Goal: Transaction & Acquisition: Purchase product/service

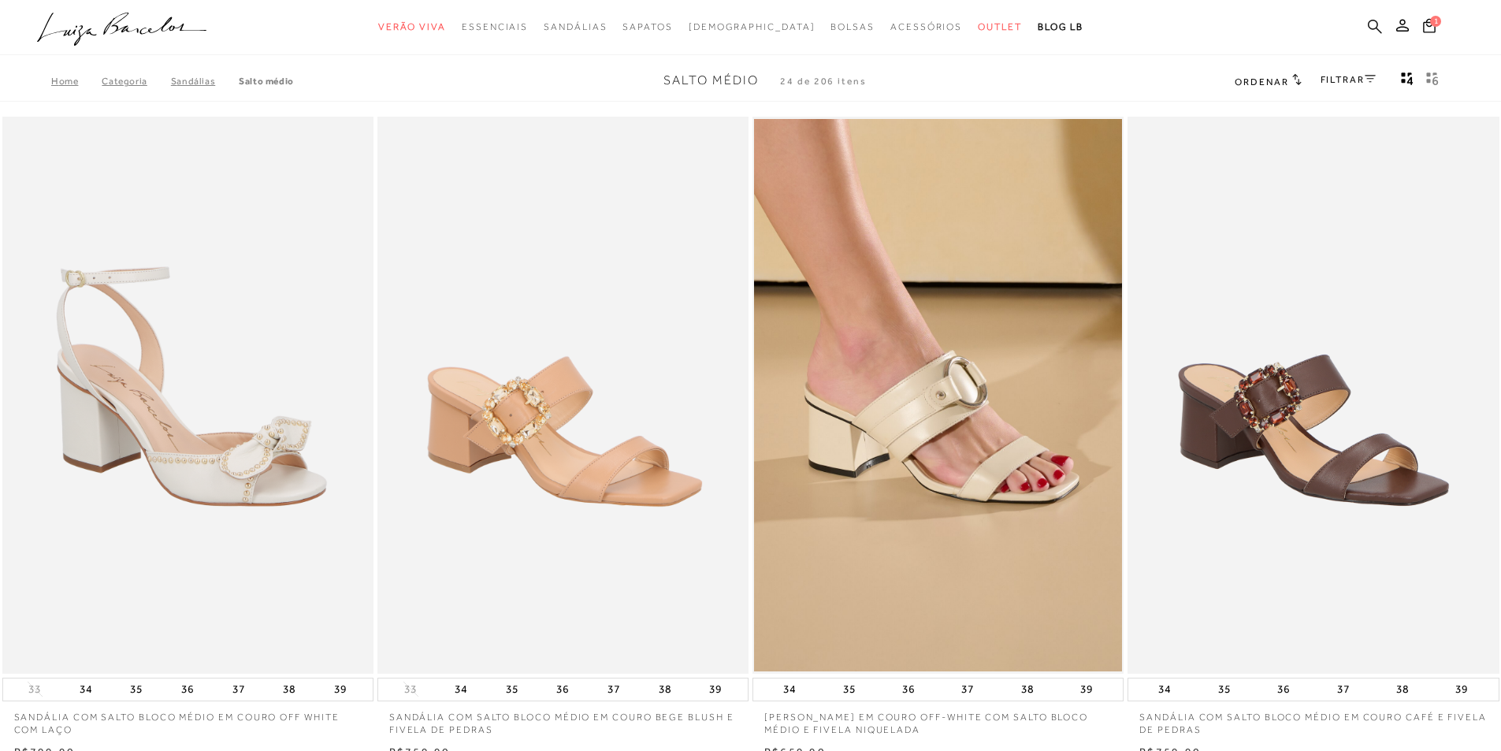
click at [1378, 23] on icon at bounding box center [1375, 26] width 14 height 14
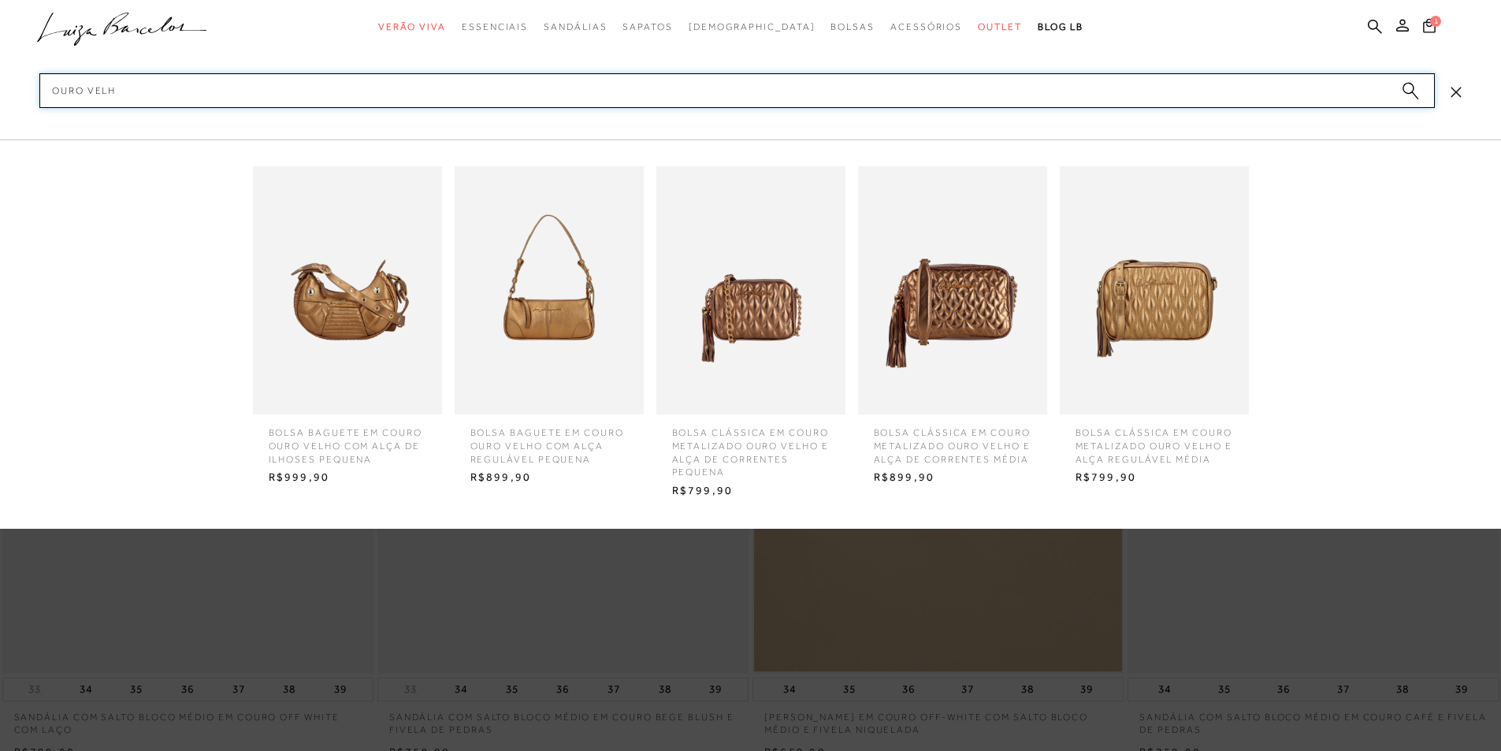
type input "ouro velho"
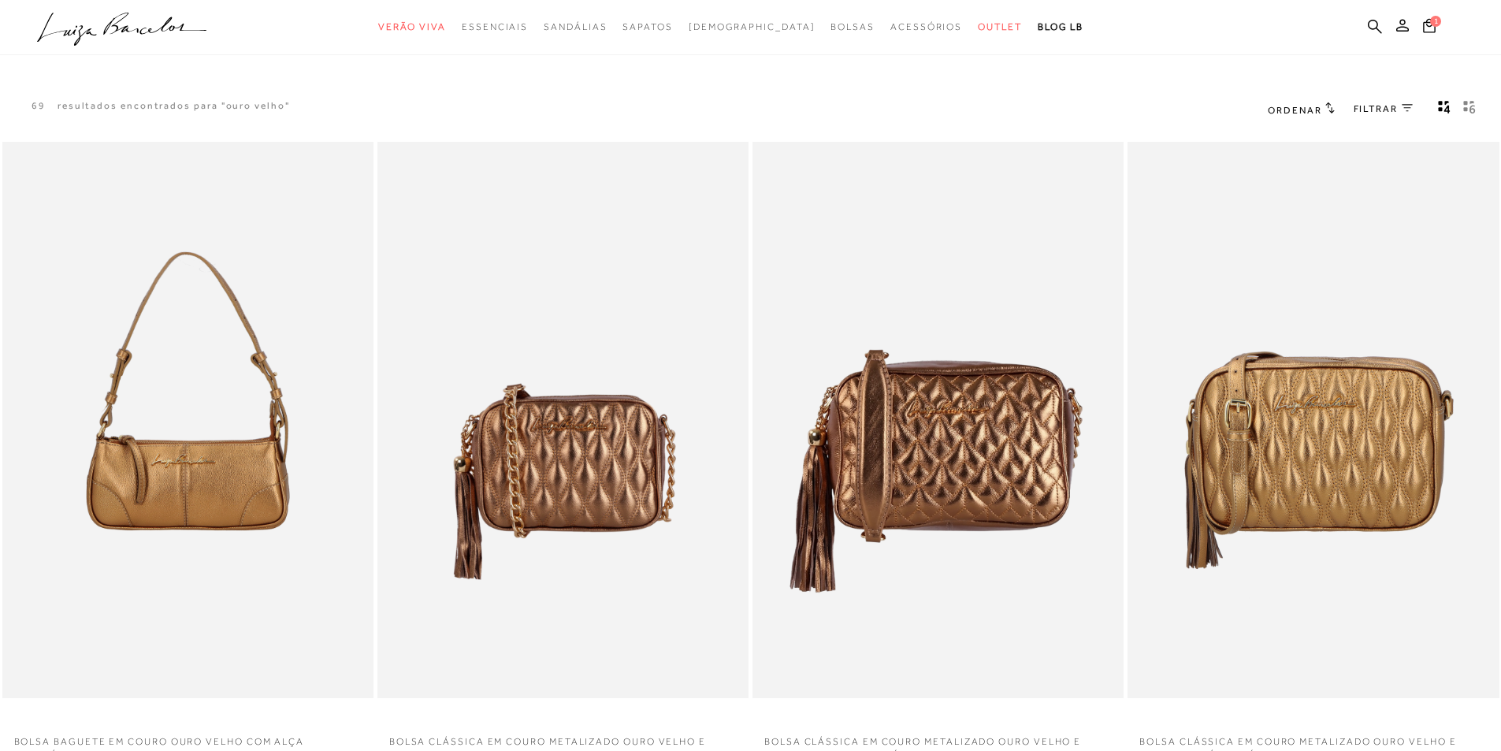
click at [1385, 111] on span "FILTRAR" at bounding box center [1375, 108] width 44 height 13
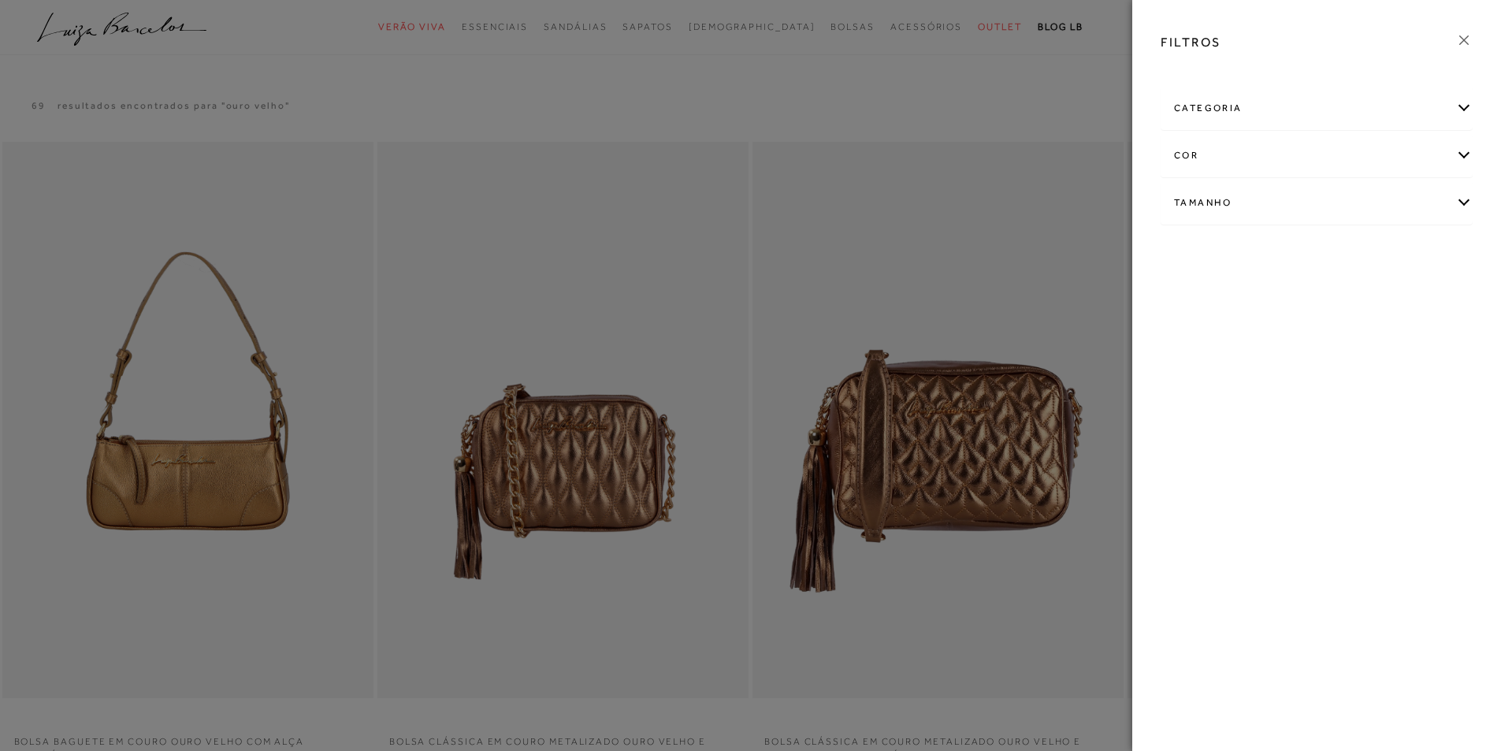
click at [1250, 102] on div "categoria" at bounding box center [1316, 108] width 310 height 42
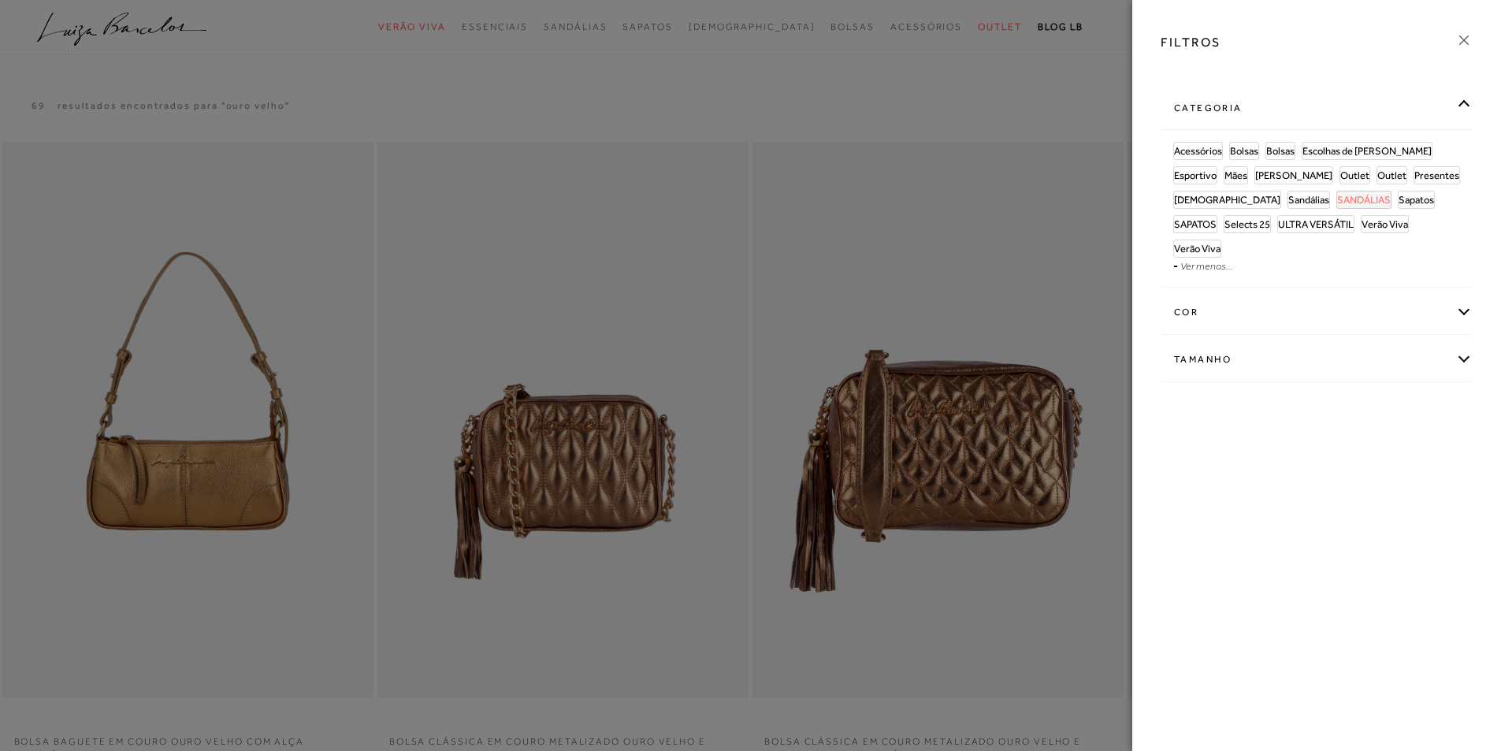
click at [1337, 198] on span "SANDÁLIAS" at bounding box center [1364, 200] width 54 height 12
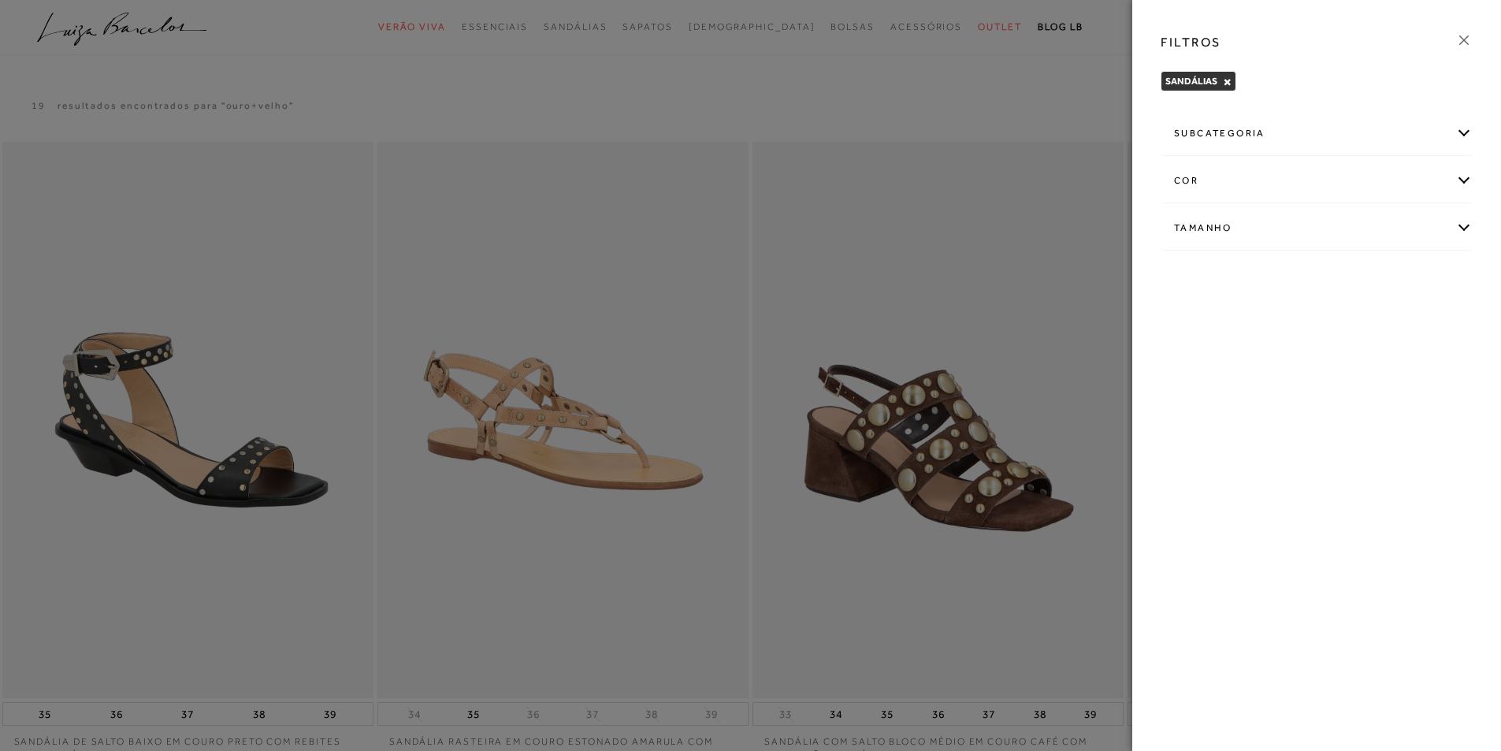
click at [1252, 133] on div "subcategoria" at bounding box center [1316, 134] width 310 height 42
click at [1339, 173] on span "Salto Bloco" at bounding box center [1363, 176] width 49 height 12
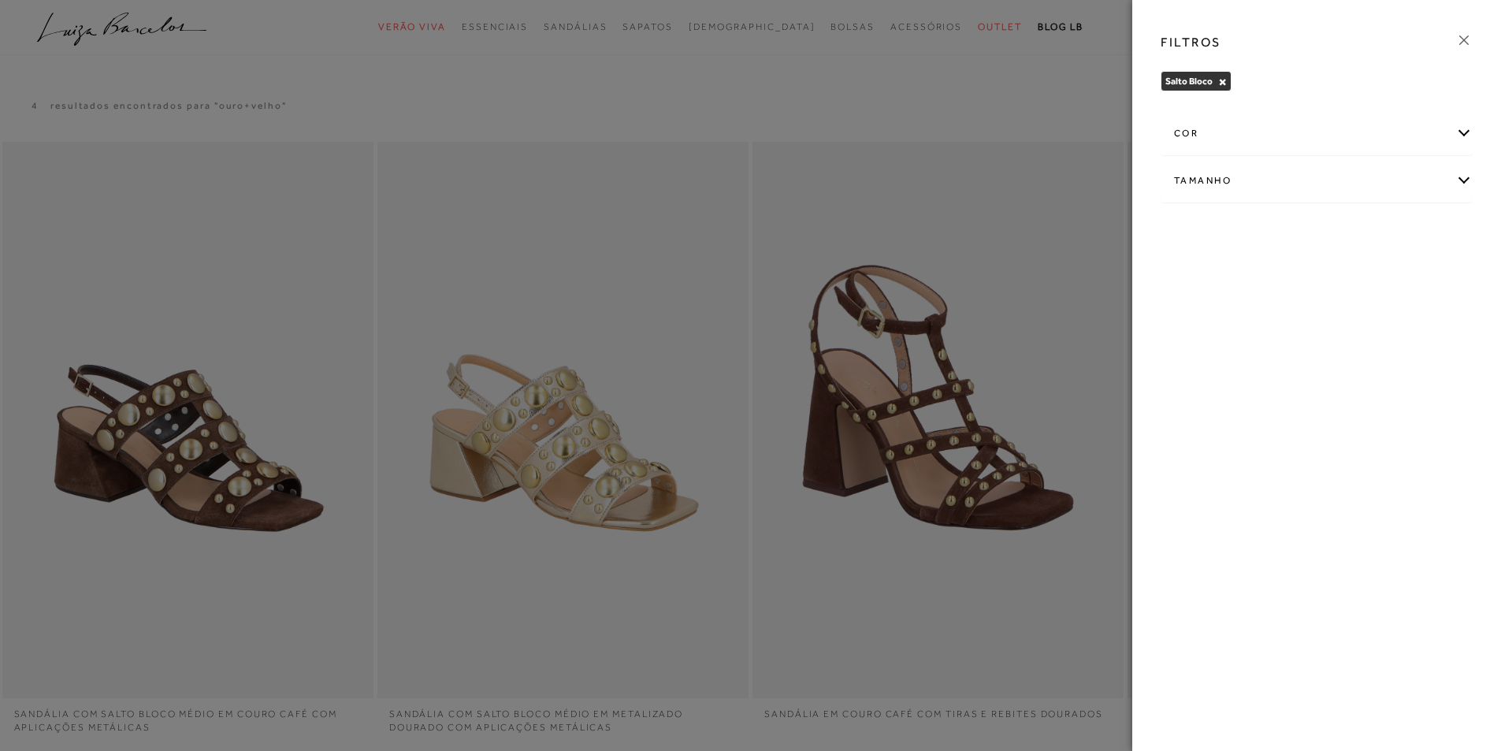
click at [1025, 217] on div at bounding box center [750, 375] width 1501 height 751
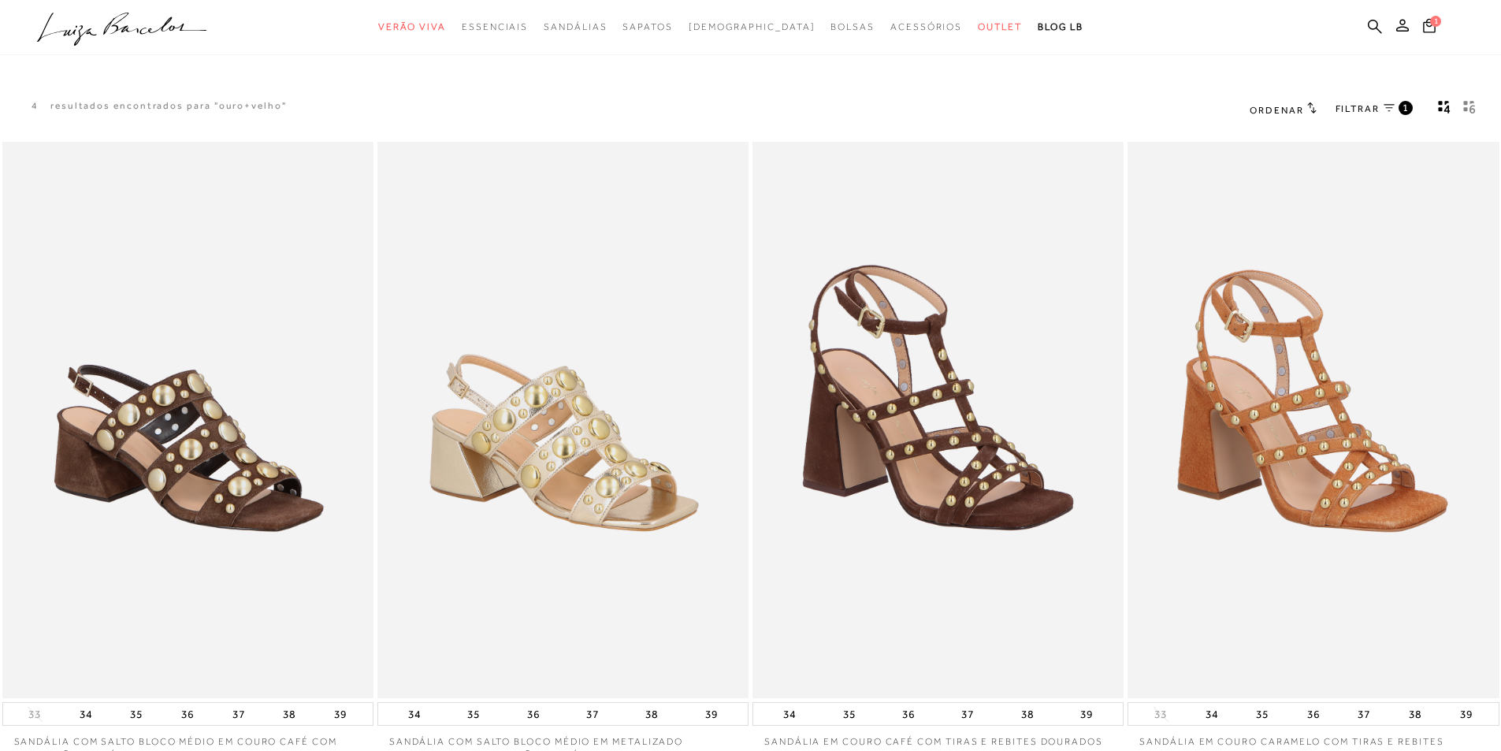
scroll to position [656, 0]
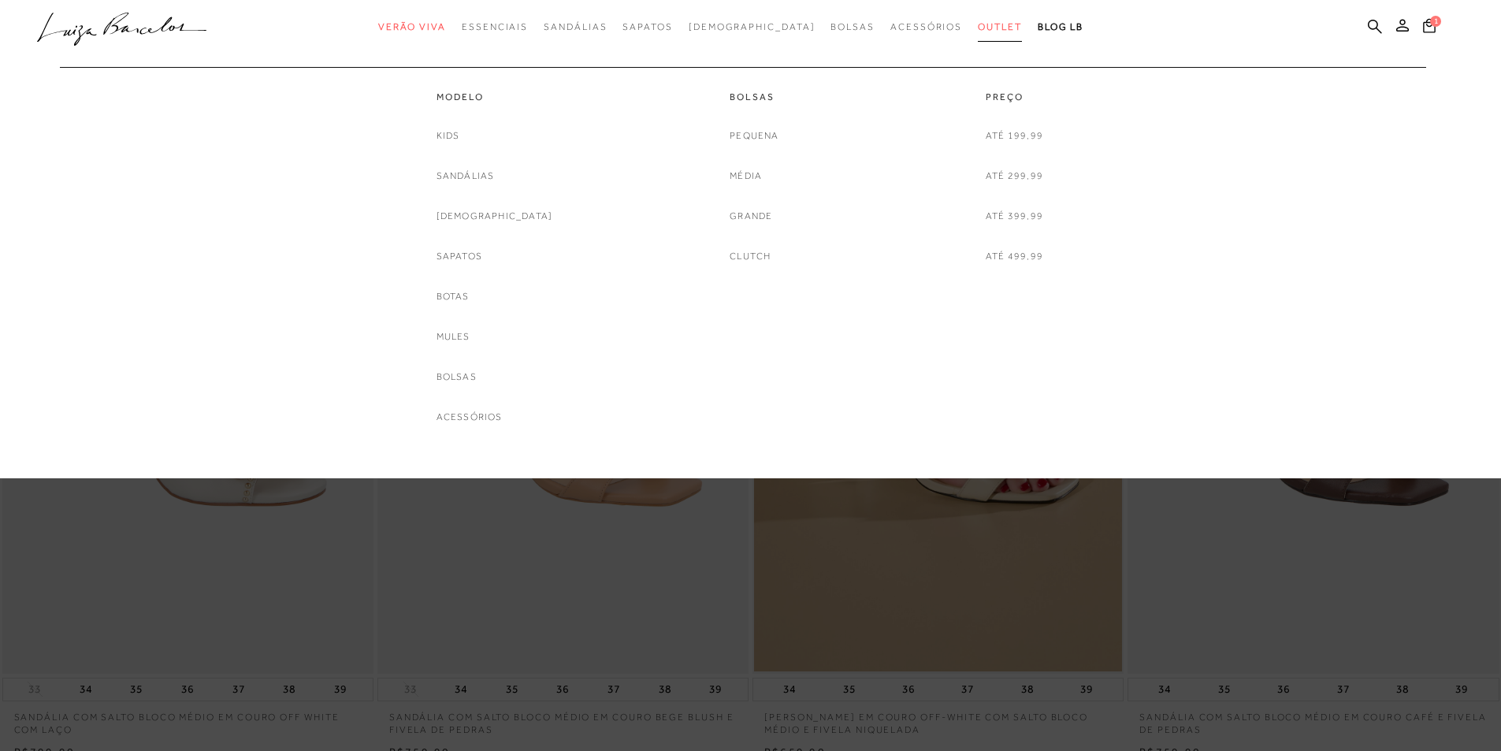
click at [978, 27] on span "Outlet" at bounding box center [1000, 26] width 44 height 11
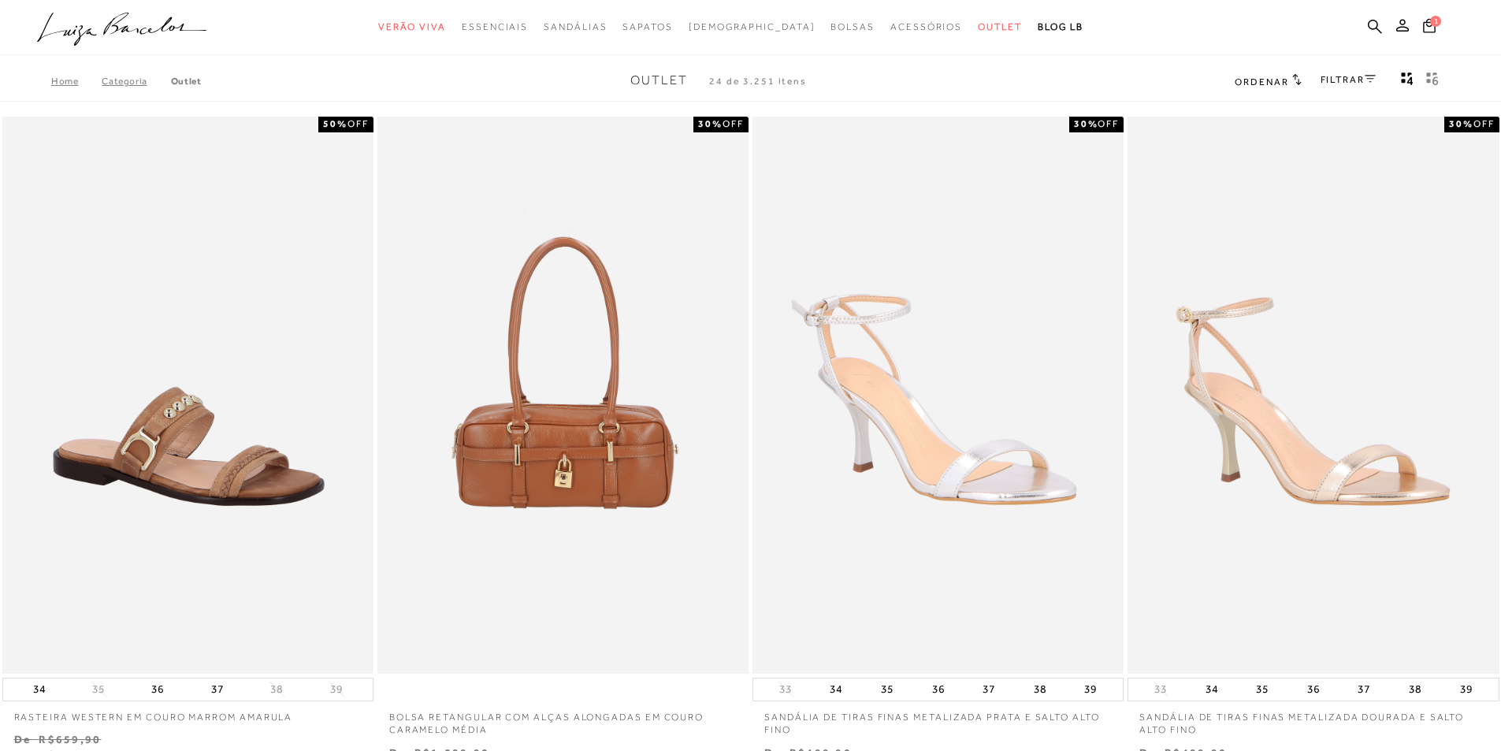
click at [1278, 80] on span "Ordenar" at bounding box center [1262, 81] width 54 height 11
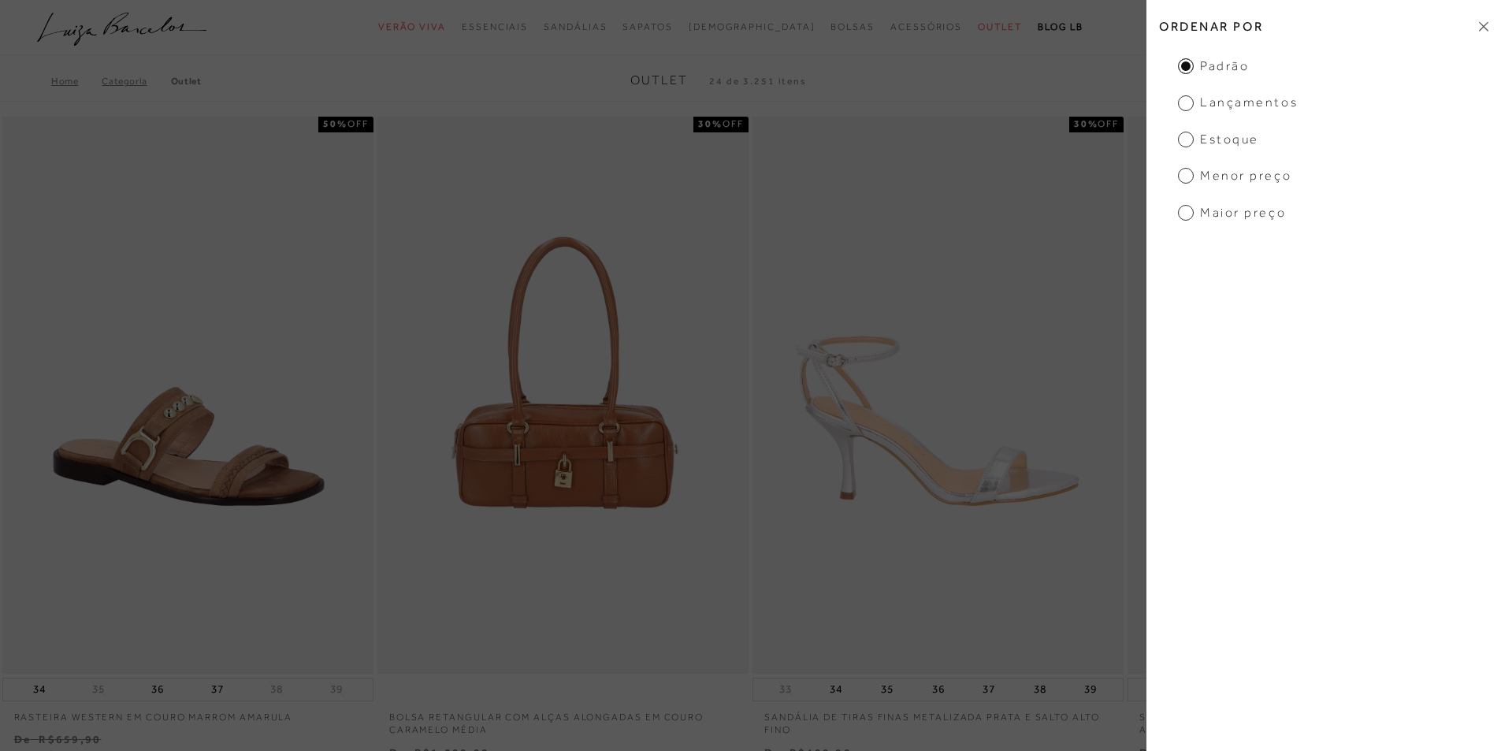
click at [1091, 173] on img at bounding box center [938, 395] width 369 height 557
